Goal: Information Seeking & Learning: Learn about a topic

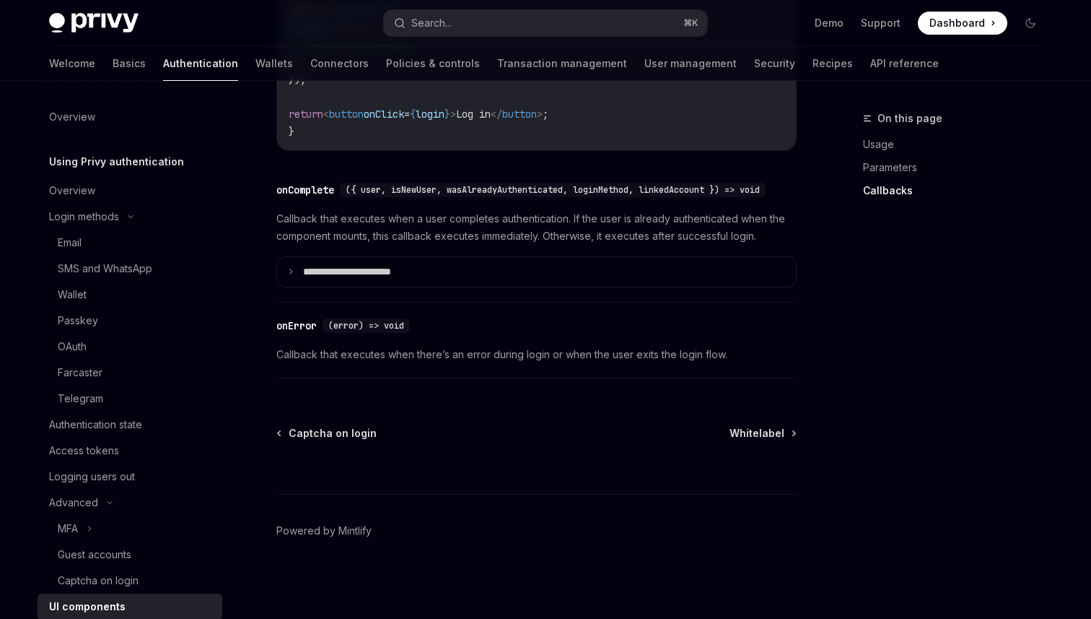
scroll to position [2151, 0]
click at [754, 436] on span "Whitelabel" at bounding box center [757, 433] width 55 height 14
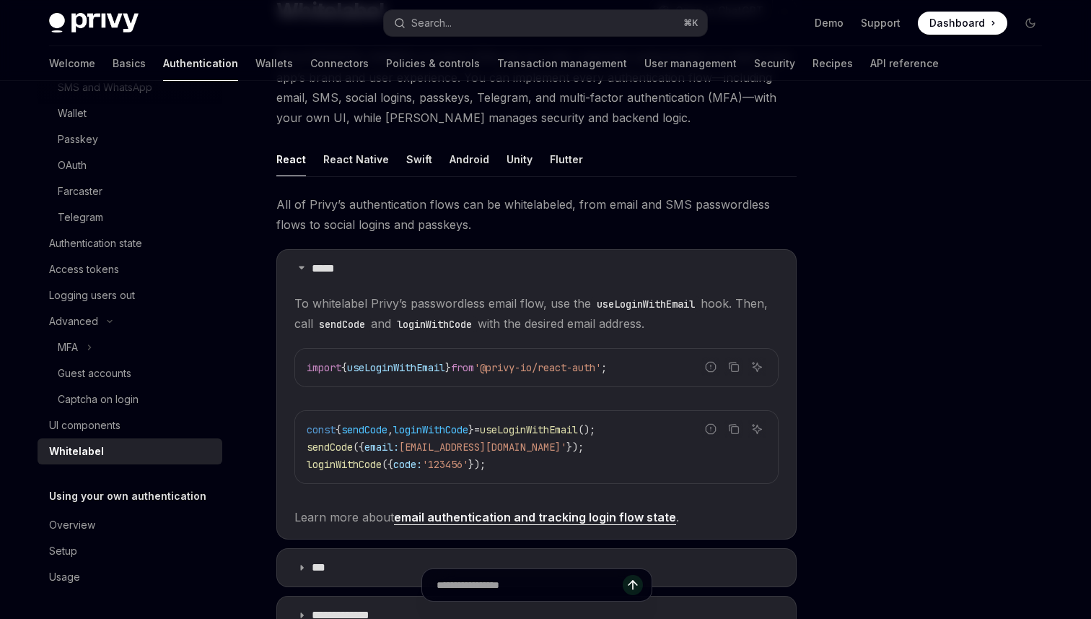
scroll to position [123, 0]
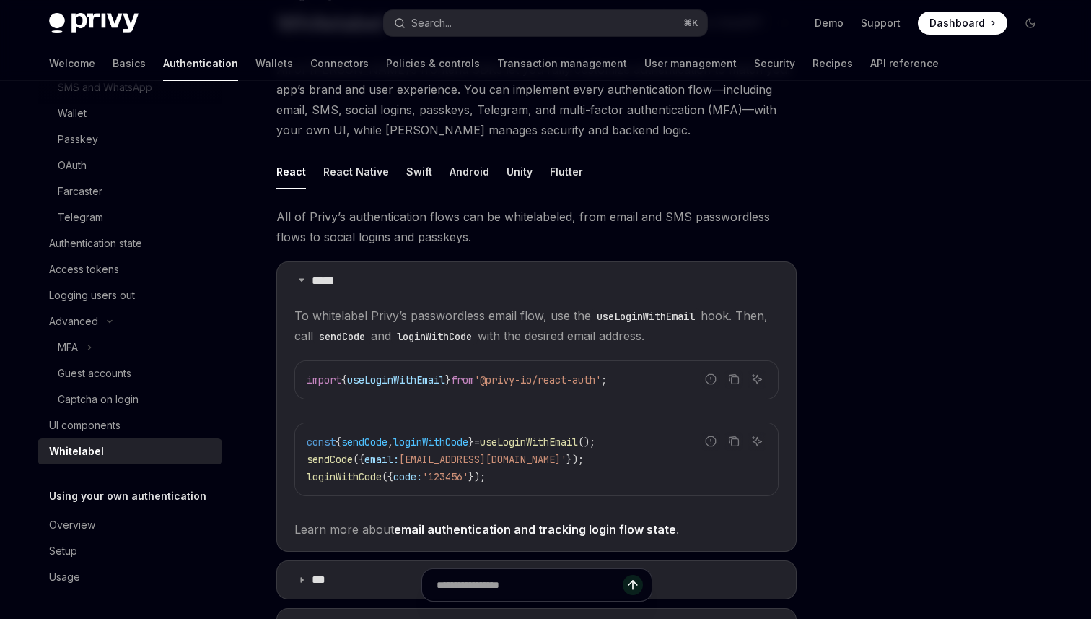
click at [484, 240] on span "All of Privy’s authentication flows can be whitelabeled, from email and SMS pas…" at bounding box center [536, 226] width 520 height 40
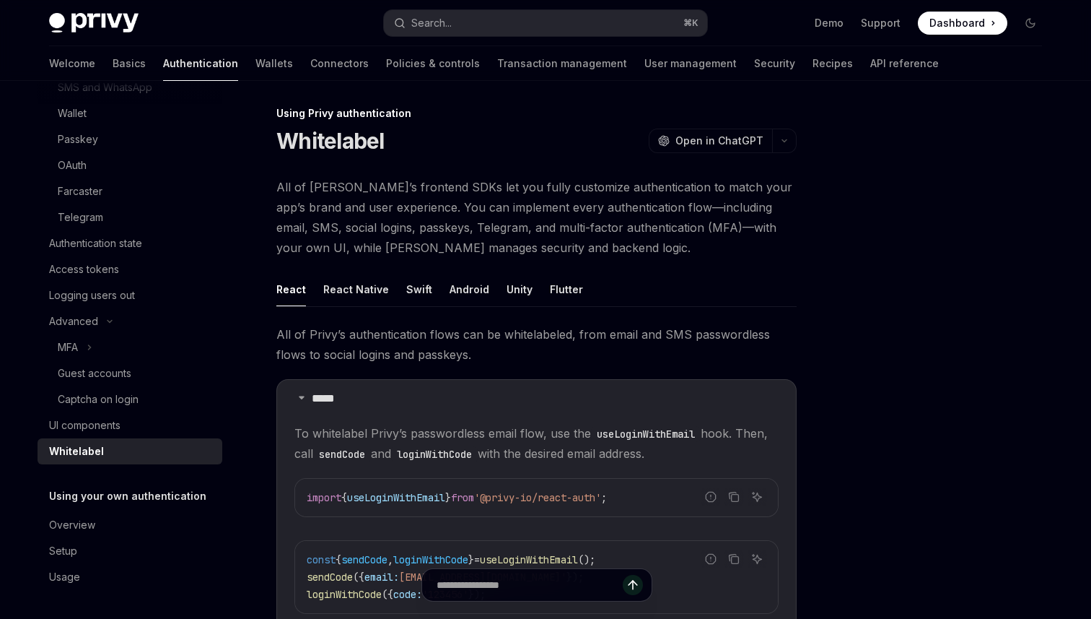
scroll to position [0, 0]
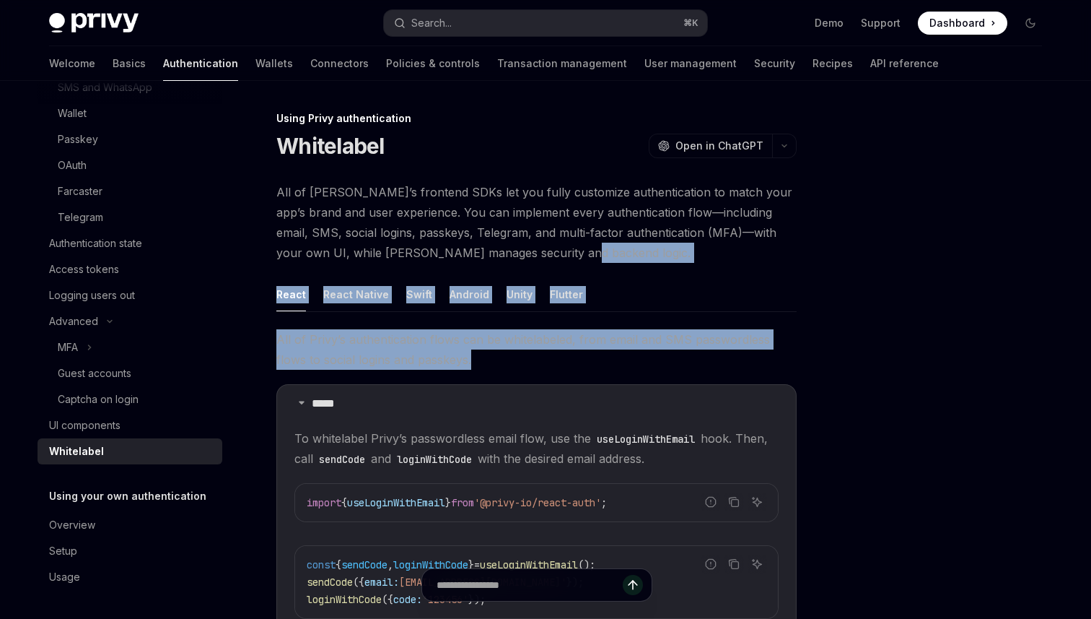
drag, startPoint x: 562, startPoint y: 253, endPoint x: 570, endPoint y: 362, distance: 109.3
click at [570, 362] on div "All of Privy’s frontend SDKs let you fully customize authentication to match yo…" at bounding box center [536, 551] width 520 height 739
click at [586, 360] on span "All of Privy’s authentication flows can be whitelabeled, from email and SMS pas…" at bounding box center [536, 349] width 520 height 40
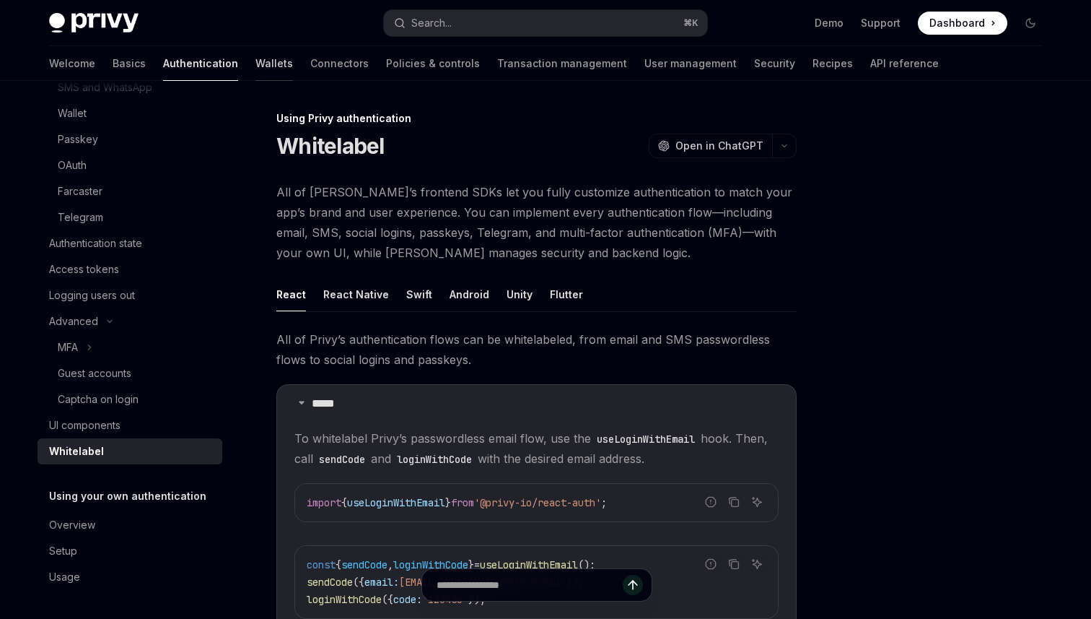
click at [256, 66] on link "Wallets" at bounding box center [275, 63] width 38 height 35
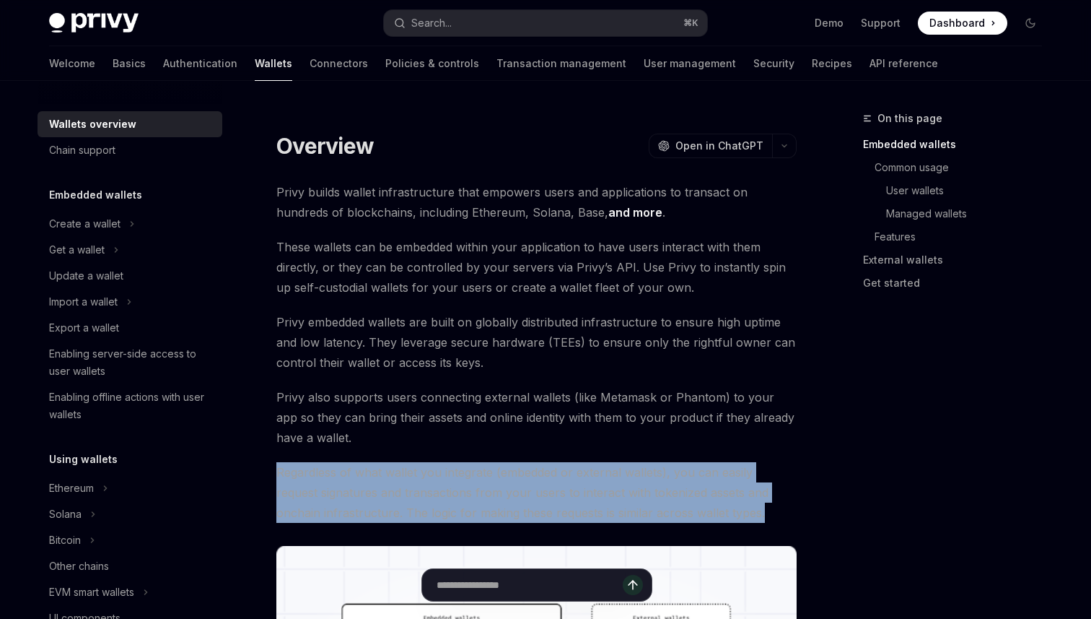
drag, startPoint x: 726, startPoint y: 518, endPoint x: 590, endPoint y: 435, distance: 159.7
click at [599, 436] on span "Privy also supports users connecting external wallets (like Metamask or Phantom…" at bounding box center [536, 417] width 520 height 61
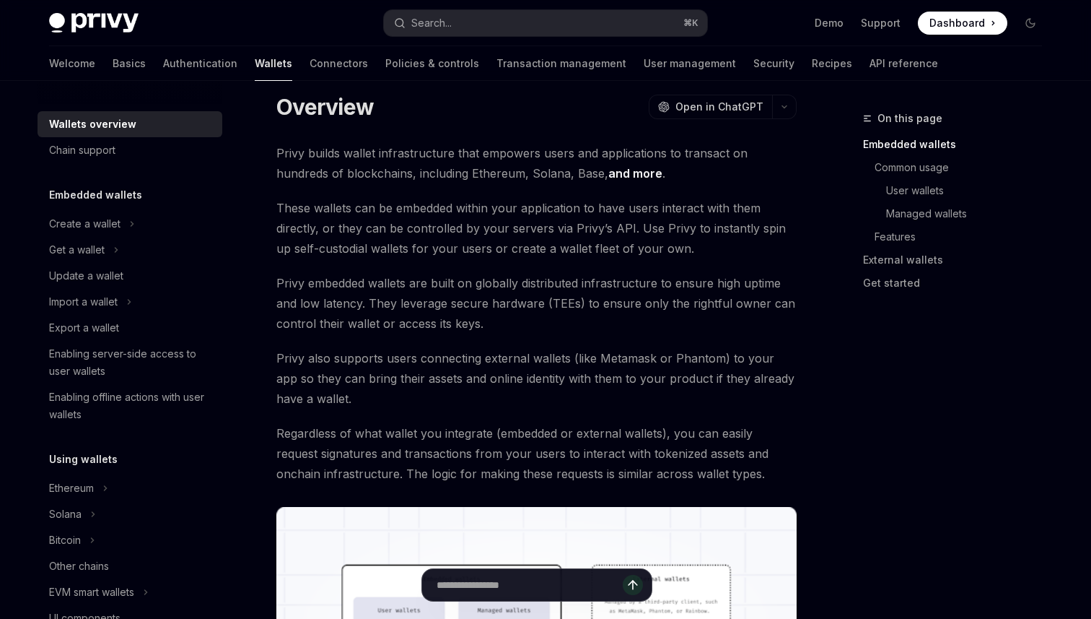
scroll to position [35, 0]
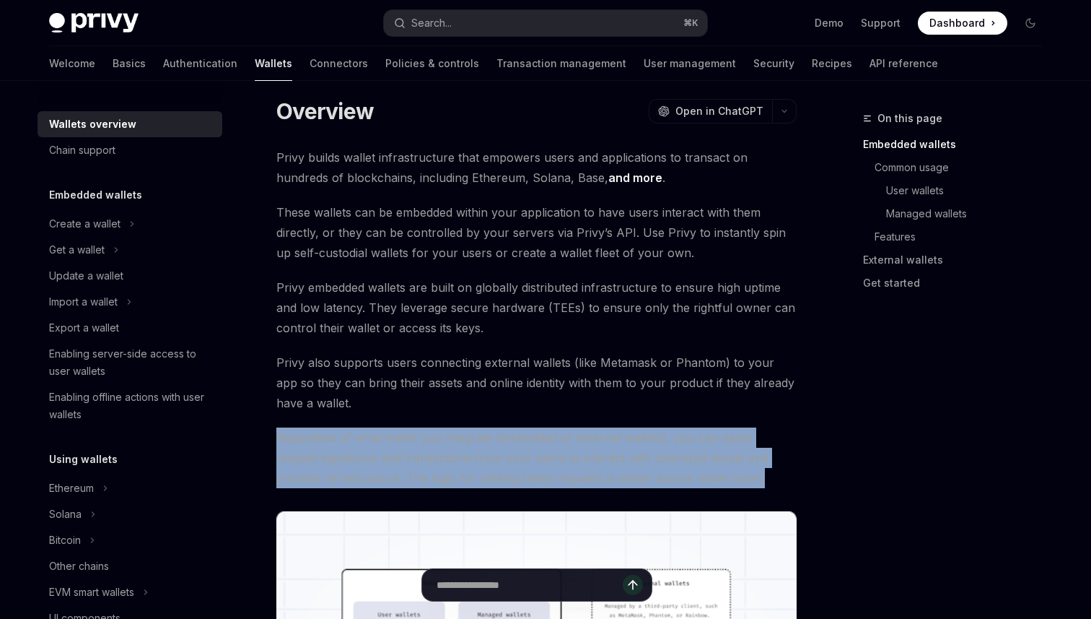
drag, startPoint x: 725, startPoint y: 486, endPoint x: 666, endPoint y: 416, distance: 92.2
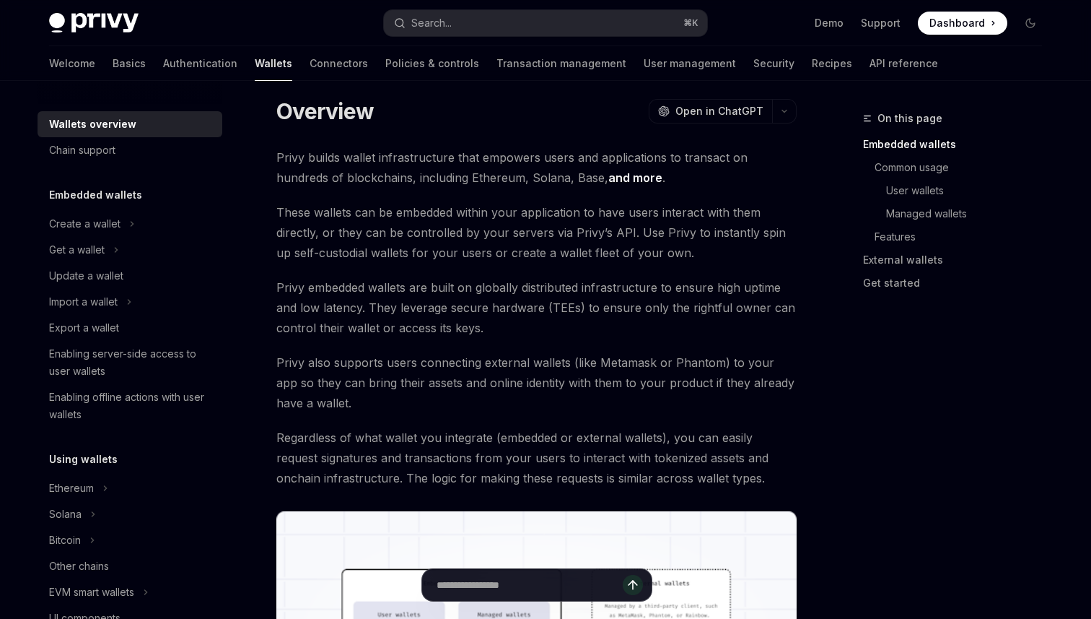
click at [670, 401] on span "Privy also supports users connecting external wallets (like Metamask or Phantom…" at bounding box center [536, 382] width 520 height 61
drag, startPoint x: 499, startPoint y: 335, endPoint x: 502, endPoint y: 328, distance: 8.1
click at [502, 328] on span "Privy embedded wallets are built on globally distributed infrastructure to ensu…" at bounding box center [536, 307] width 520 height 61
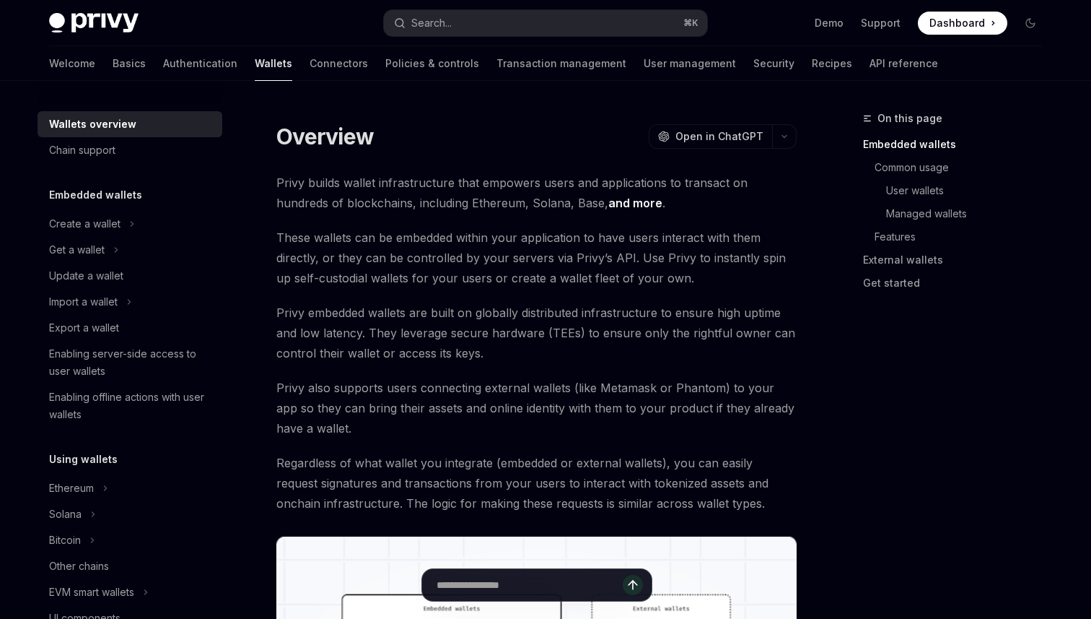
scroll to position [0, 0]
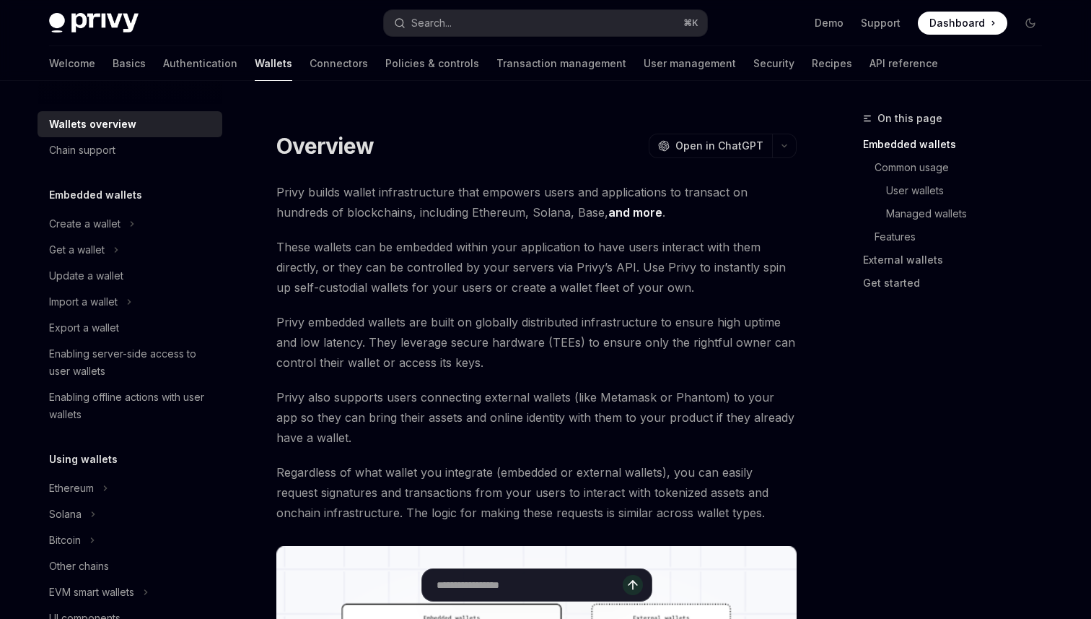
click at [499, 364] on span "Privy embedded wallets are built on globally distributed infrastructure to ensu…" at bounding box center [536, 342] width 520 height 61
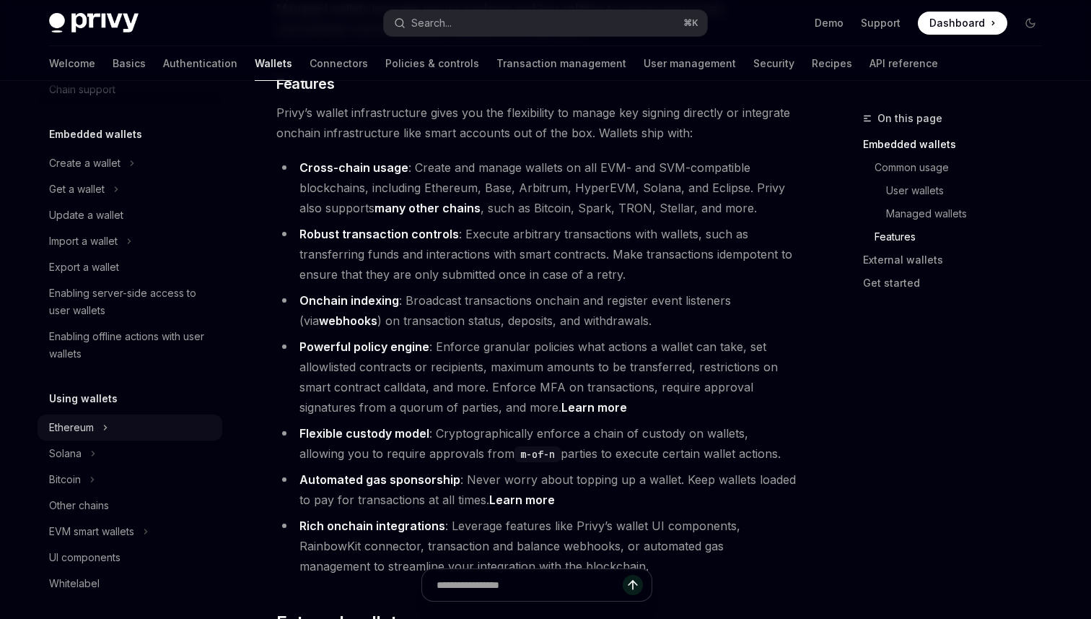
scroll to position [73, 0]
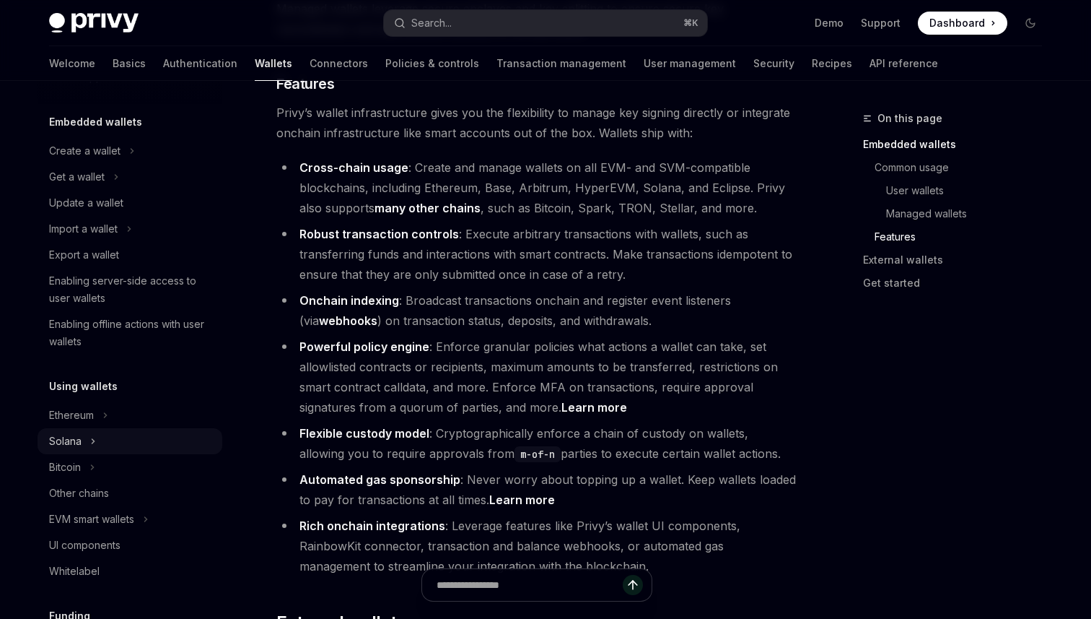
click at [101, 437] on button "Solana" at bounding box center [130, 441] width 185 height 26
type textarea "*"
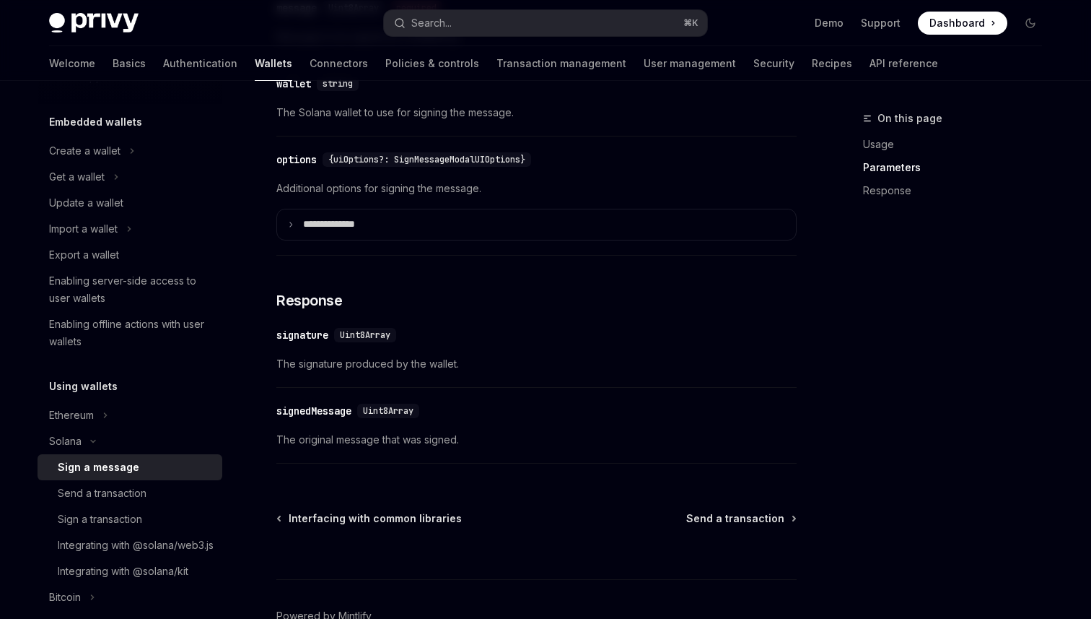
scroll to position [1063, 0]
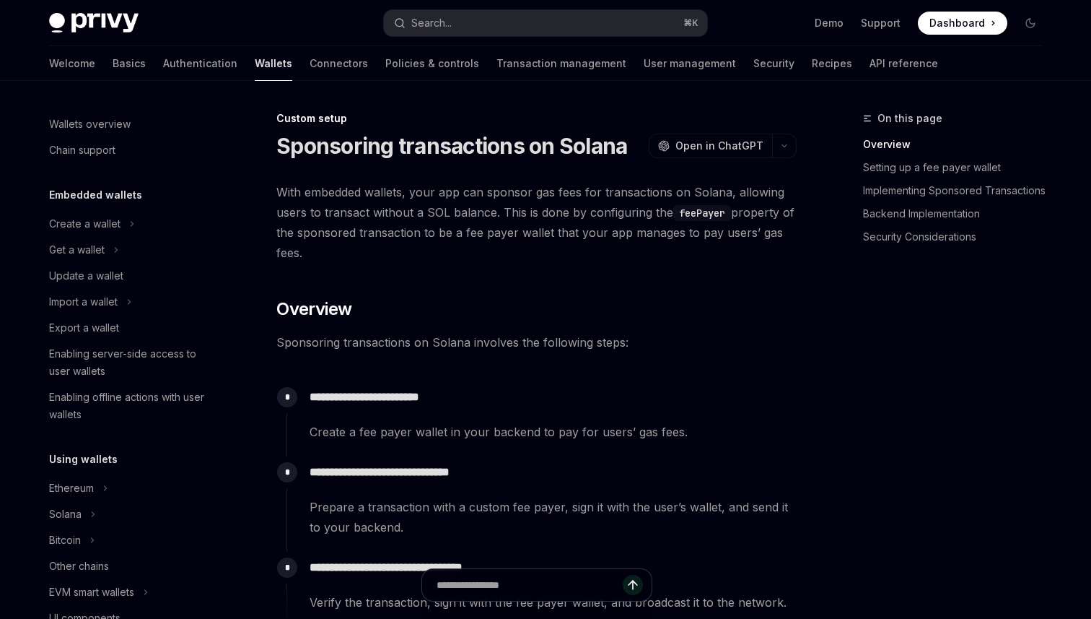
scroll to position [708, 0]
